Goal: Task Accomplishment & Management: Use online tool/utility

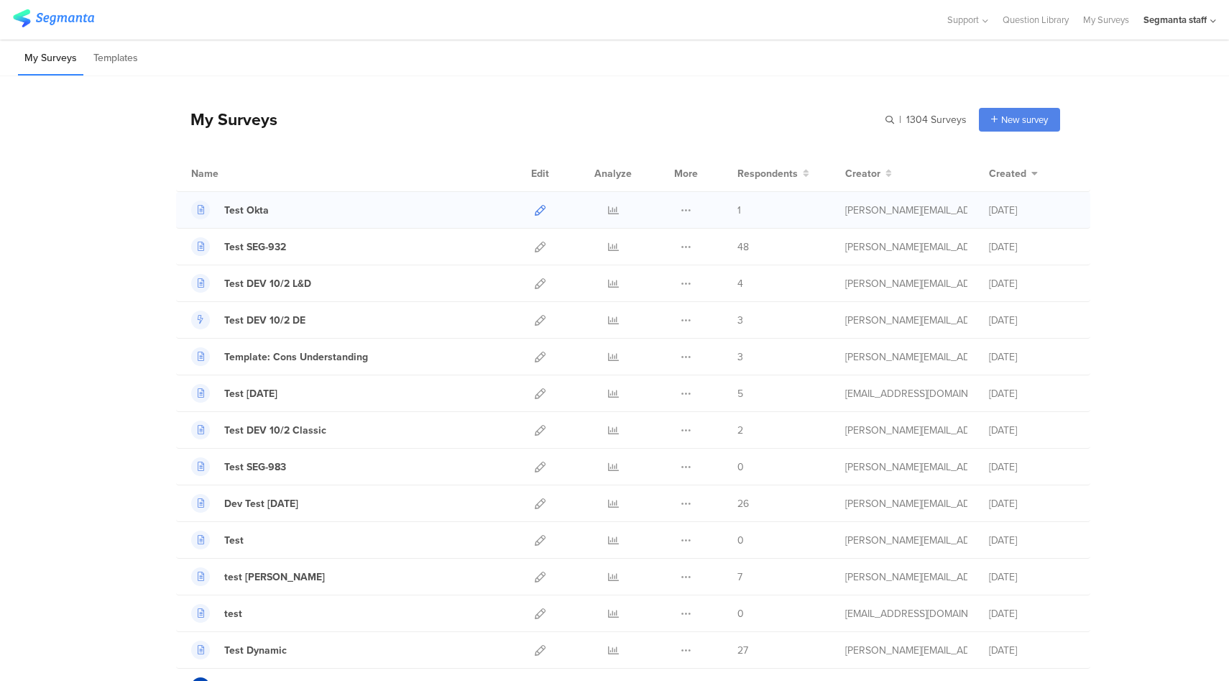
click at [536, 210] on icon at bounding box center [540, 210] width 11 height 11
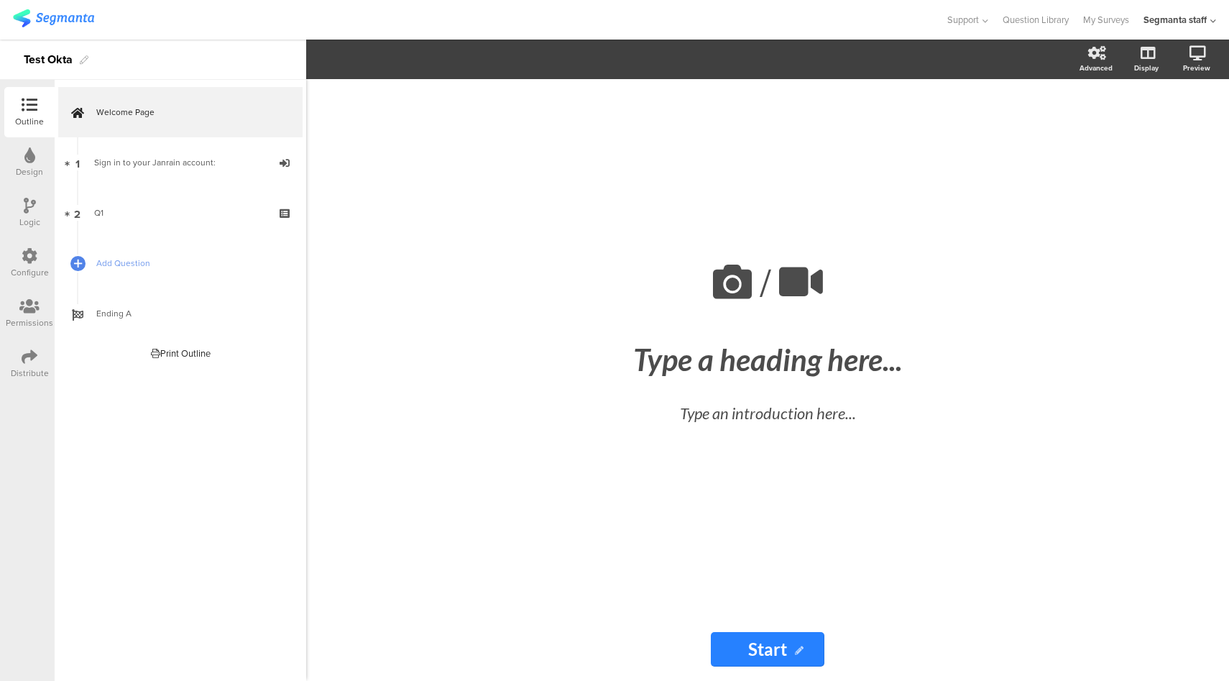
click at [25, 362] on icon at bounding box center [30, 357] width 16 height 16
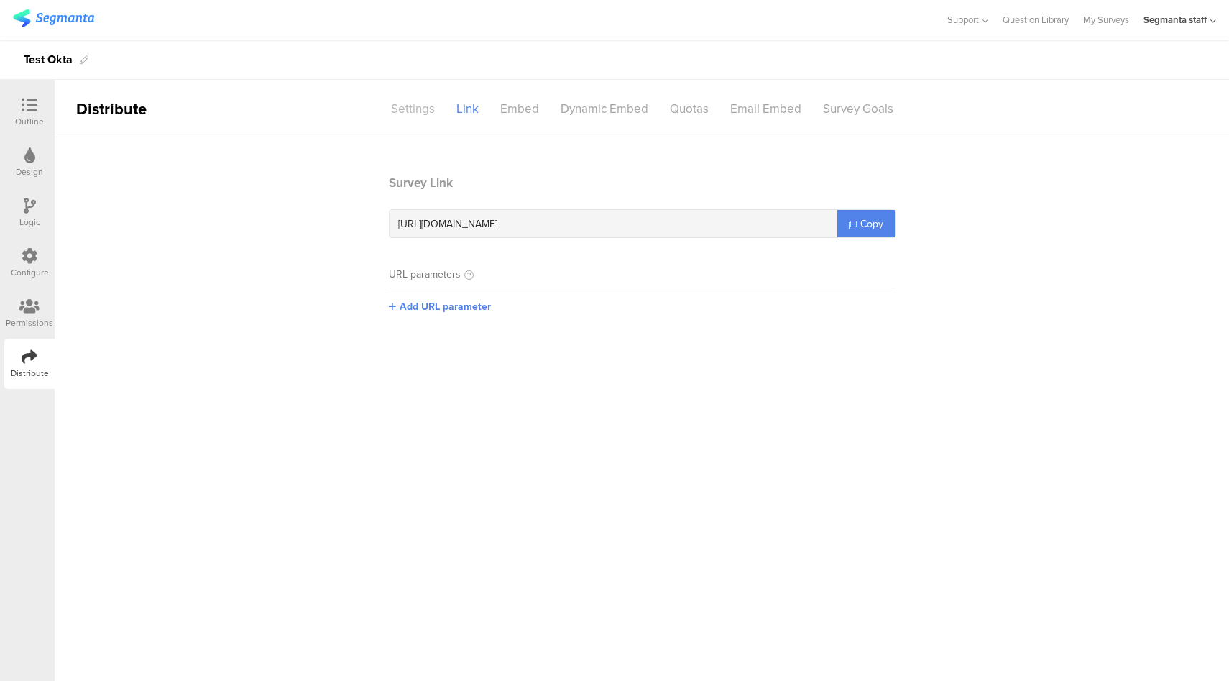
click at [407, 98] on div "Settings" at bounding box center [412, 108] width 65 height 25
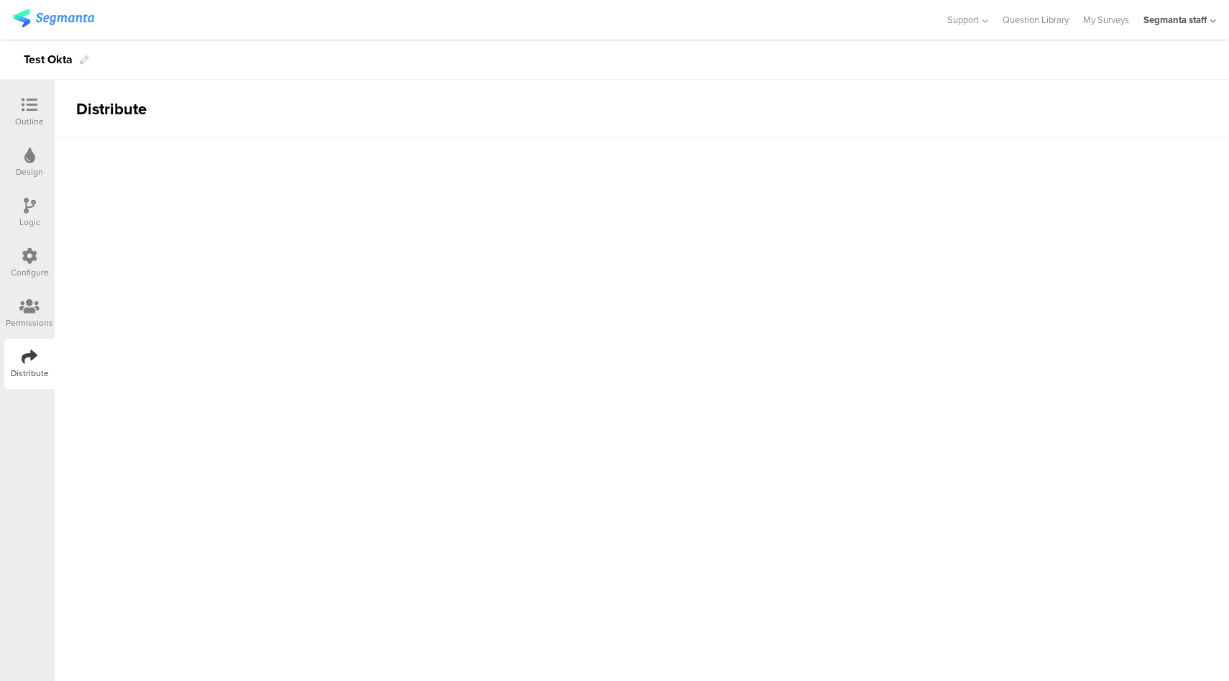
click at [405, 104] on sg-section-page-header "Distribute" at bounding box center [642, 109] width 1175 height 58
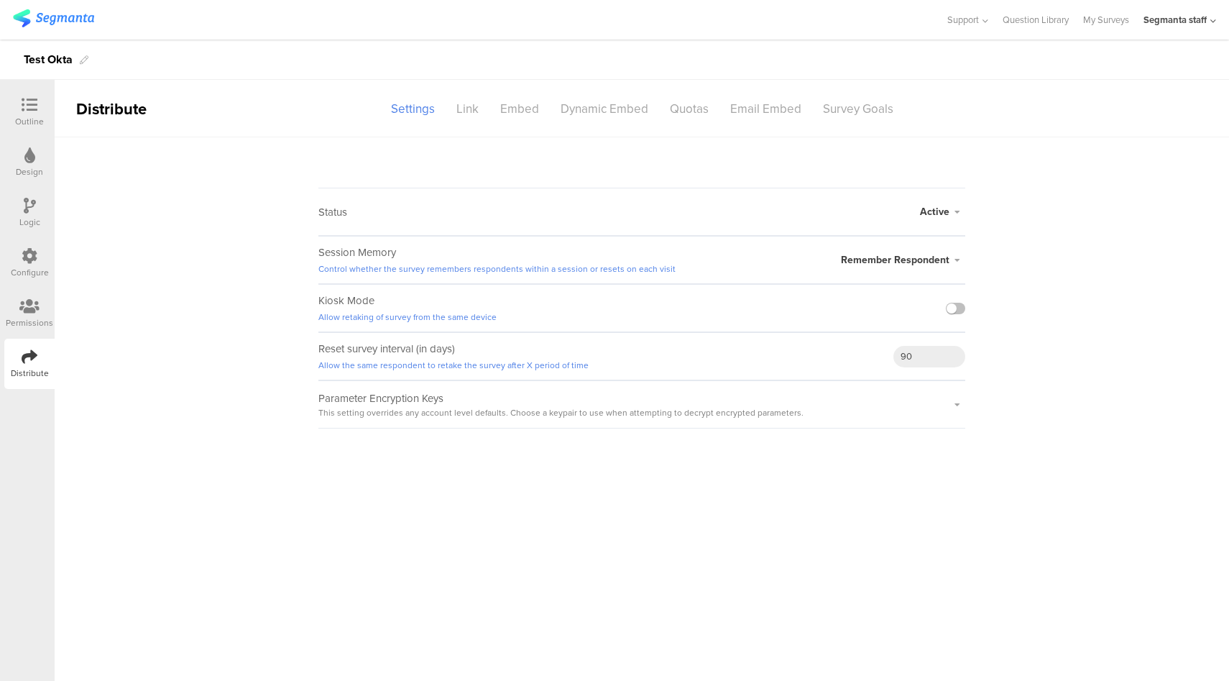
click at [949, 260] on span "Remember Respondent" at bounding box center [895, 259] width 109 height 15
drag, startPoint x: 865, startPoint y: 316, endPoint x: 844, endPoint y: 301, distance: 25.7
click at [864, 316] on li "Forget Respondent" at bounding box center [882, 317] width 165 height 29
click at [473, 115] on div "Link" at bounding box center [468, 108] width 44 height 25
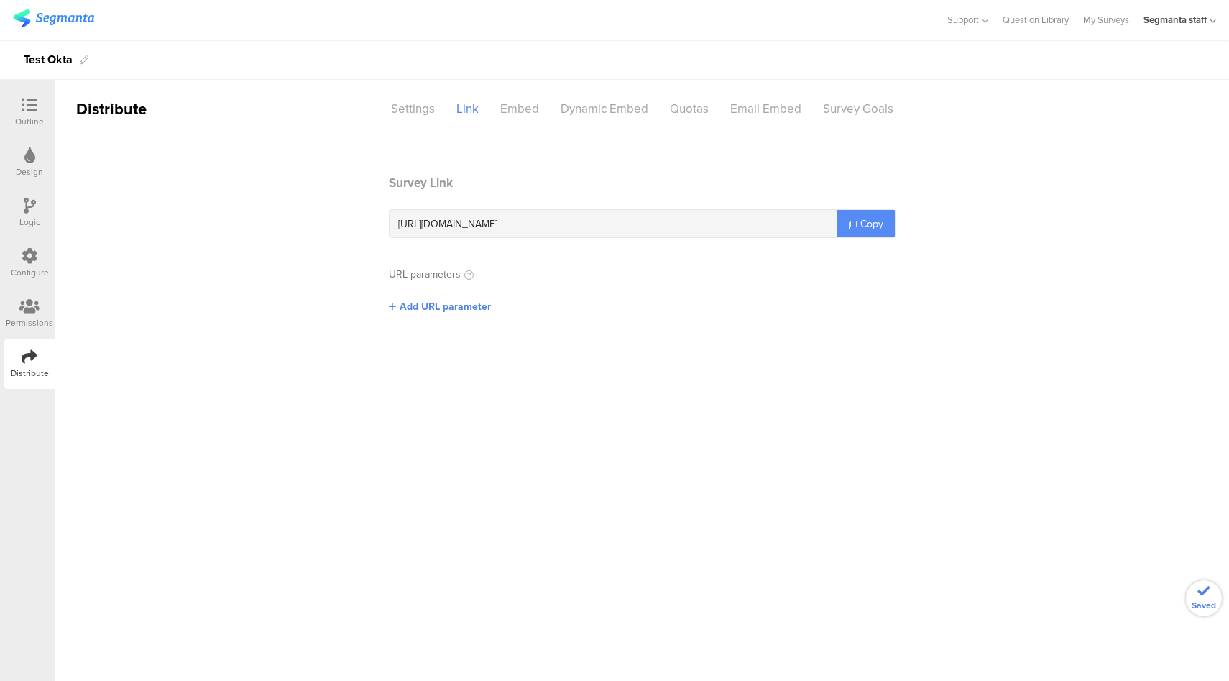
click at [884, 215] on link "Copy" at bounding box center [867, 223] width 58 height 27
click at [997, 193] on section "Survey Link [URL][DOMAIN_NAME] Copy URL parameters jump Add URL parameter" at bounding box center [642, 272] width 1175 height 196
click at [422, 106] on div "Settings" at bounding box center [412, 108] width 65 height 25
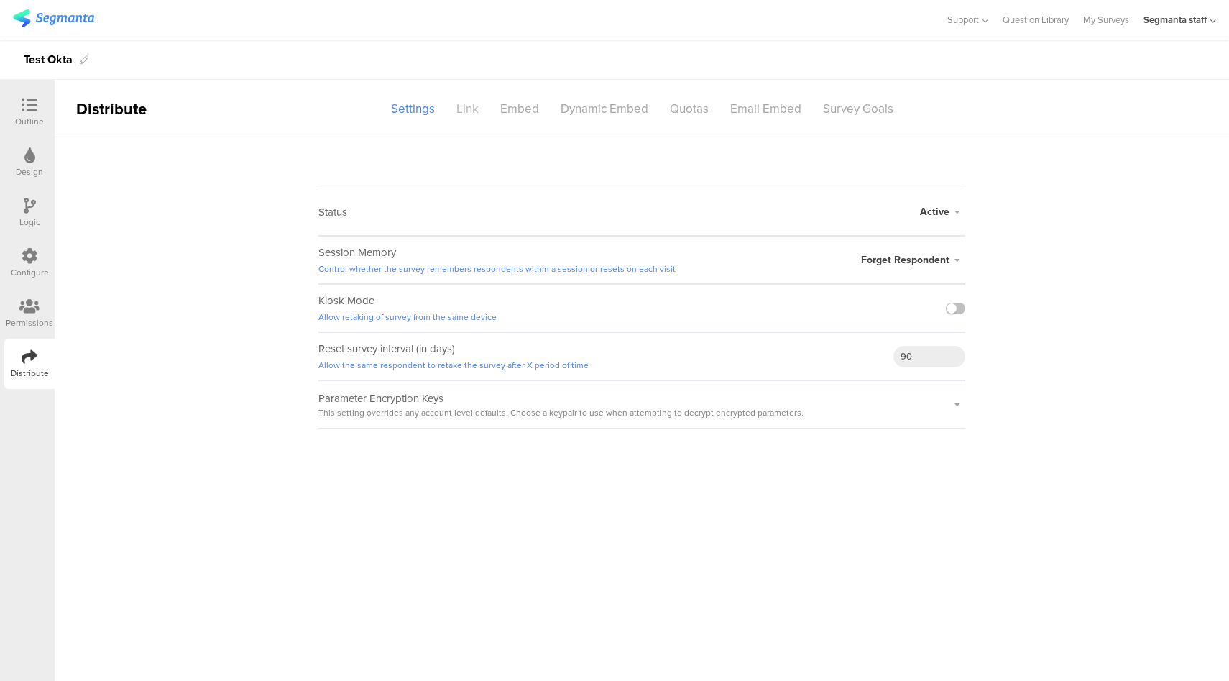
click at [473, 109] on div "Link" at bounding box center [468, 108] width 44 height 25
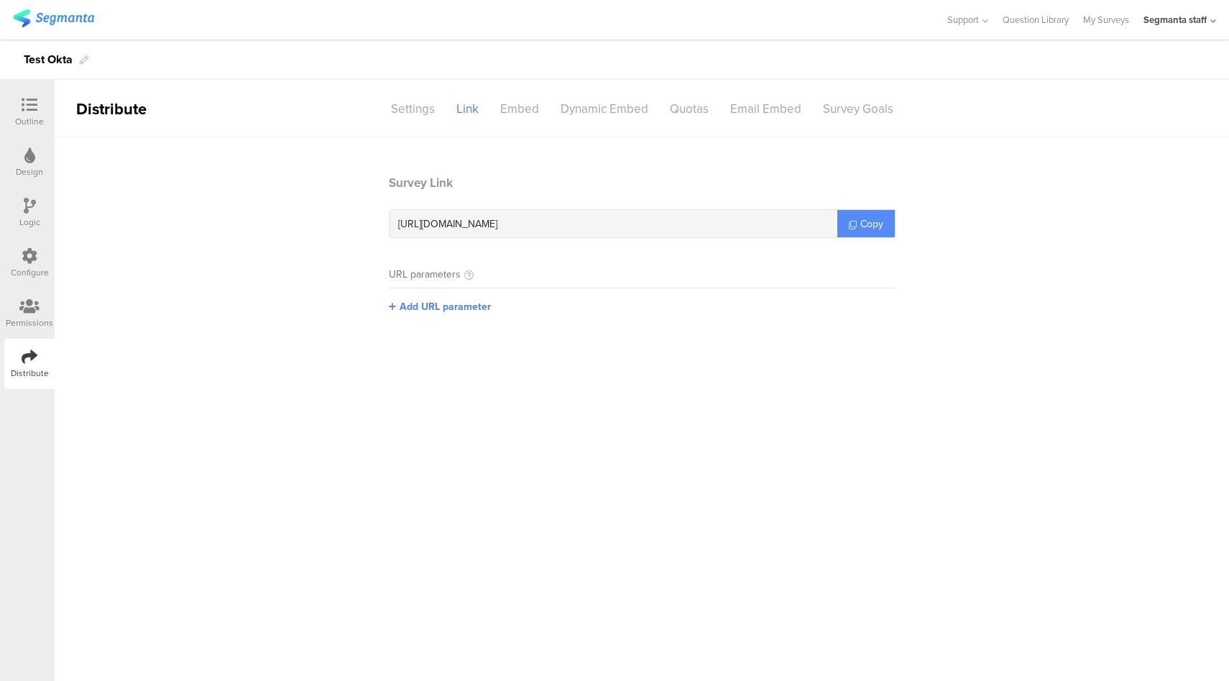
click at [863, 228] on span "Copy" at bounding box center [872, 223] width 23 height 15
click at [419, 104] on div "Settings" at bounding box center [412, 108] width 65 height 25
